Goal: Task Accomplishment & Management: Complete application form

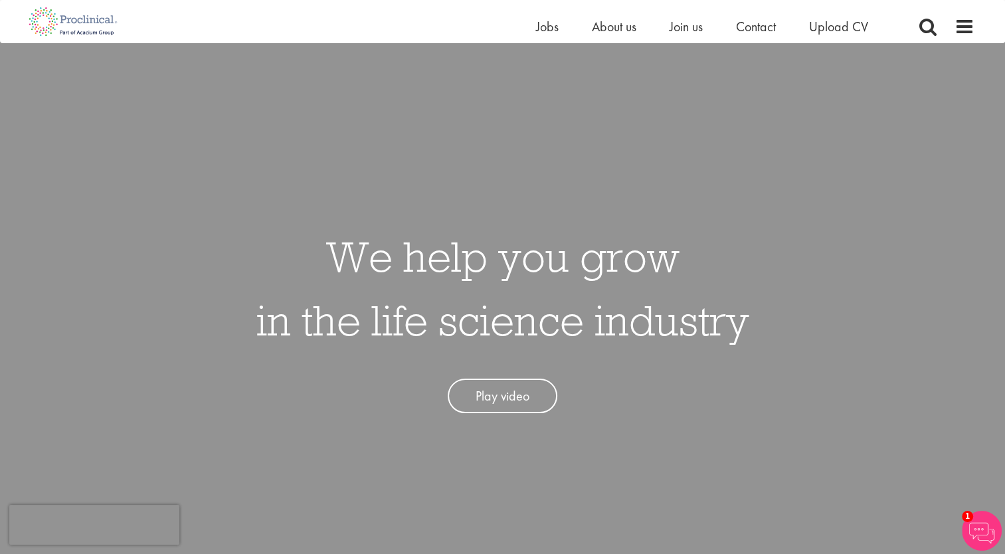
scroll to position [9, 0]
click at [834, 31] on span "Upload CV" at bounding box center [838, 26] width 59 height 17
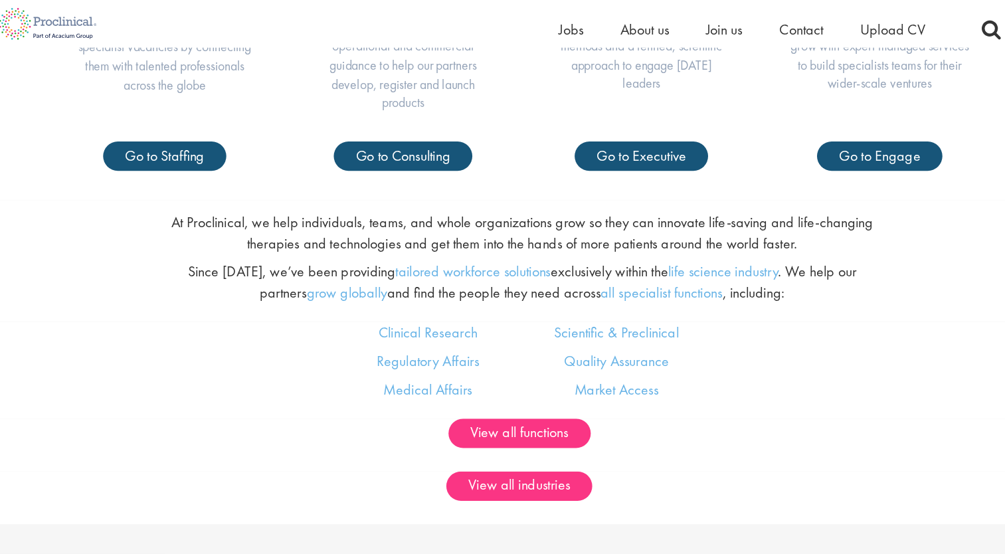
scroll to position [740, 0]
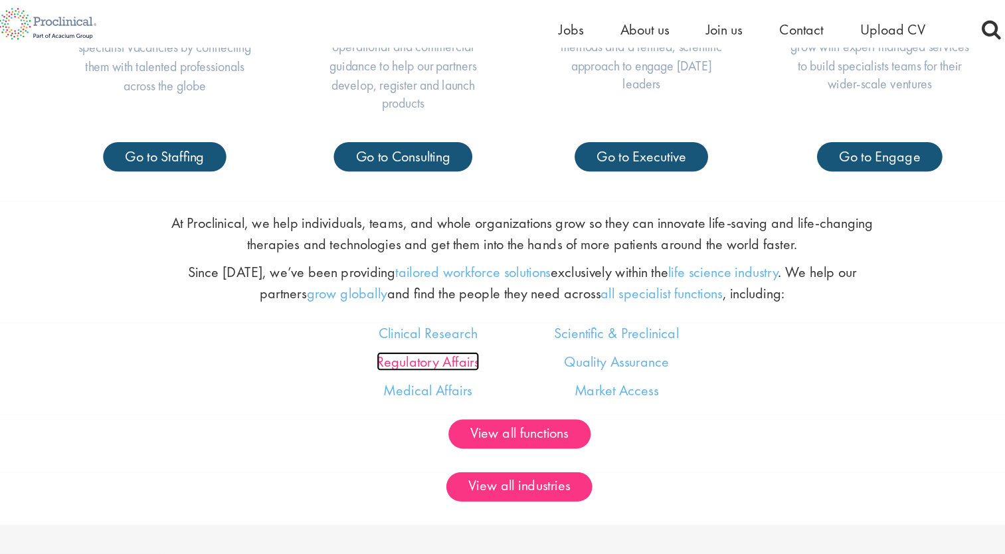
click at [416, 330] on link "Regulatory Affairs" at bounding box center [417, 327] width 93 height 17
